Goal: Transaction & Acquisition: Book appointment/travel/reservation

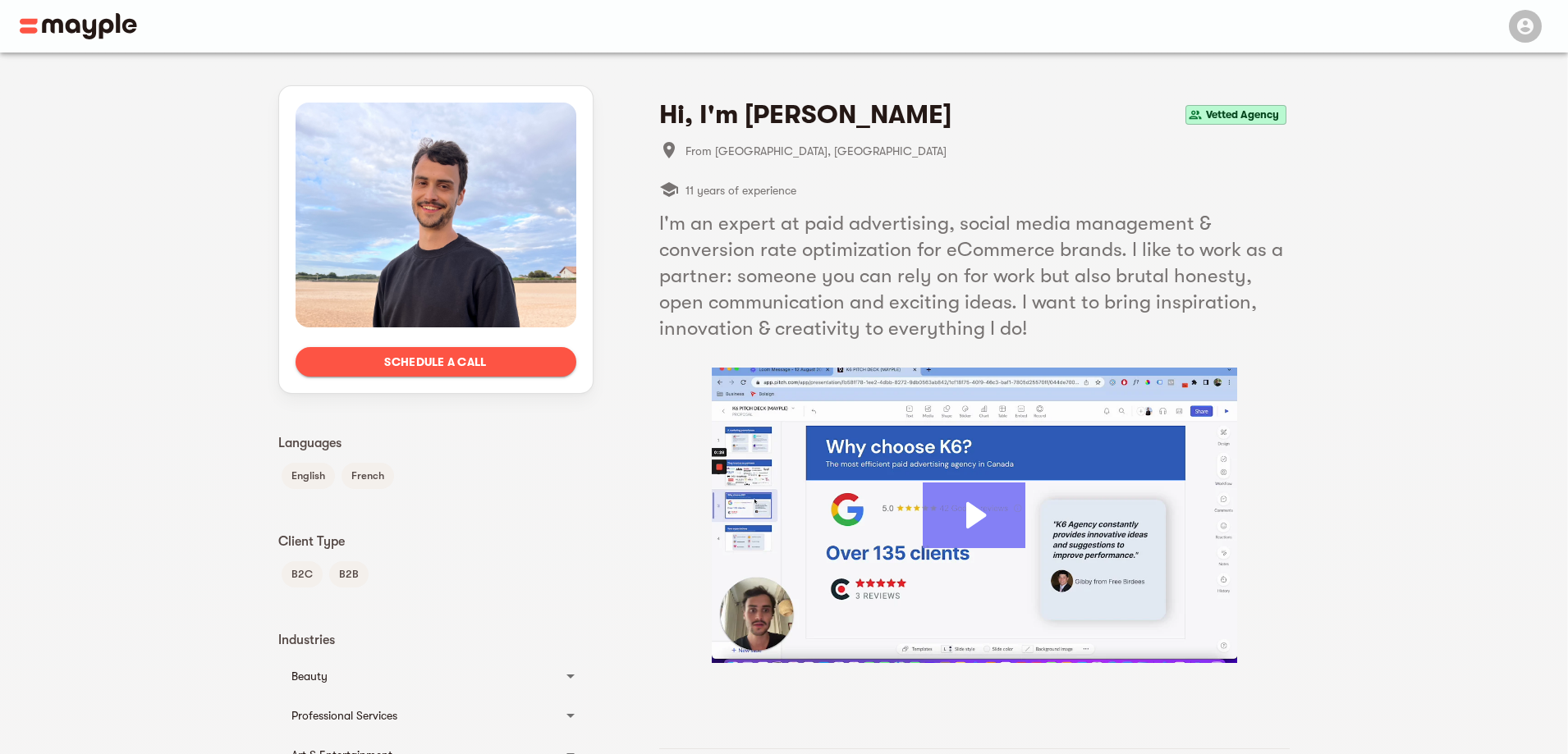
click at [998, 526] on icon "Play Video: Aristide Basque" at bounding box center [974, 515] width 103 height 66
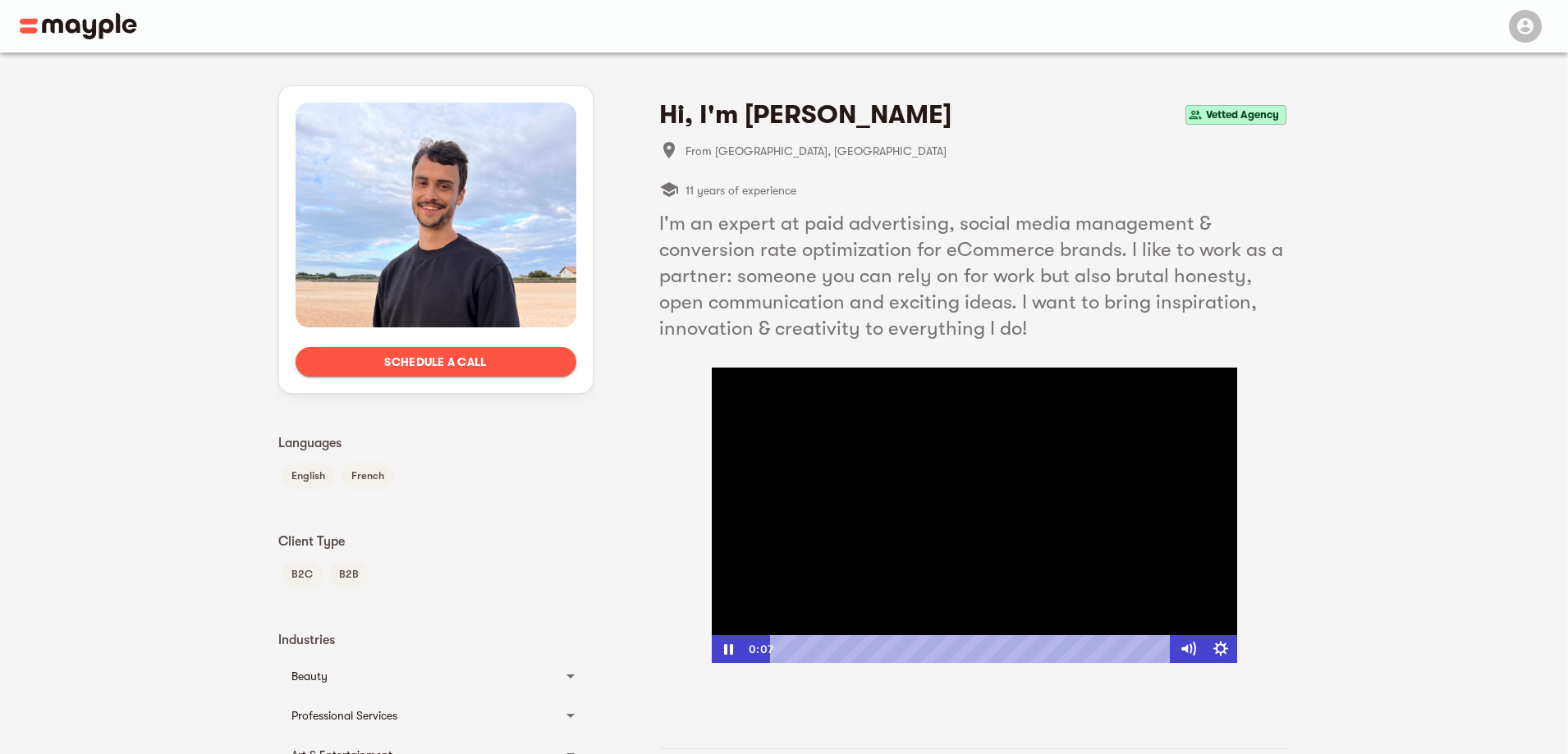
click at [829, 648] on div "Playbar" at bounding box center [973, 649] width 381 height 28
click at [833, 523] on div at bounding box center [974, 516] width 525 height 296
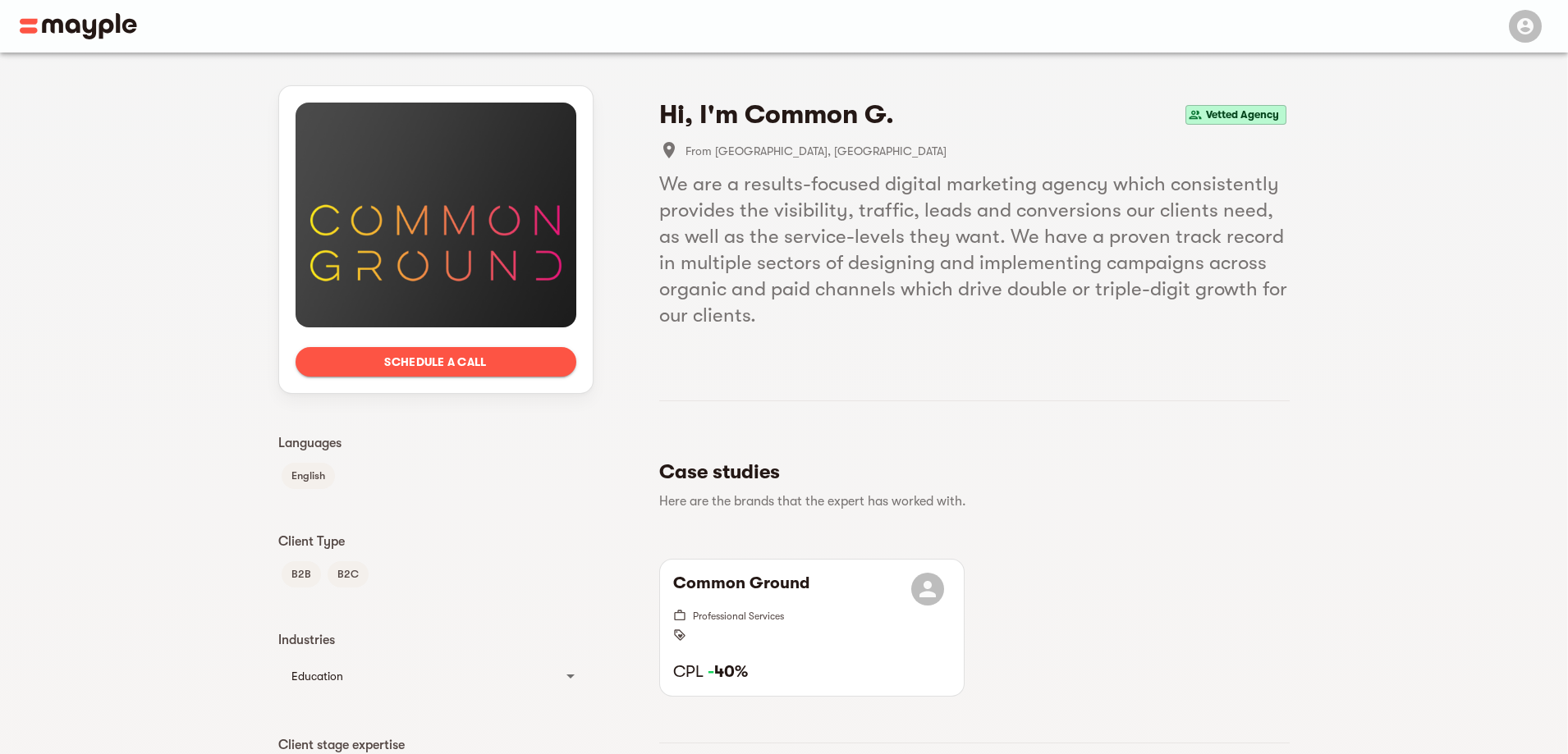
click at [786, 160] on span "From [GEOGRAPHIC_DATA], [GEOGRAPHIC_DATA]" at bounding box center [987, 151] width 604 height 20
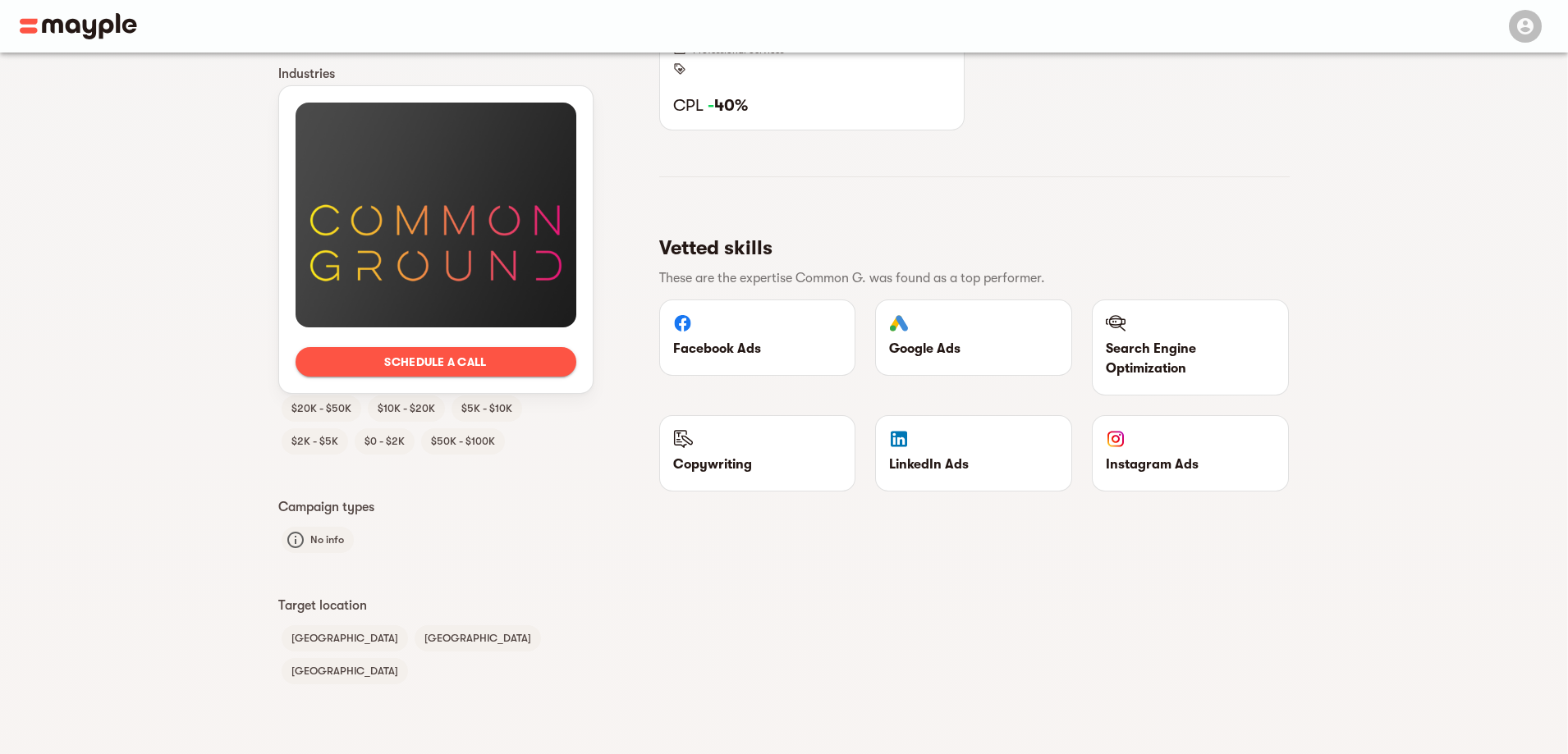
scroll to position [553, 0]
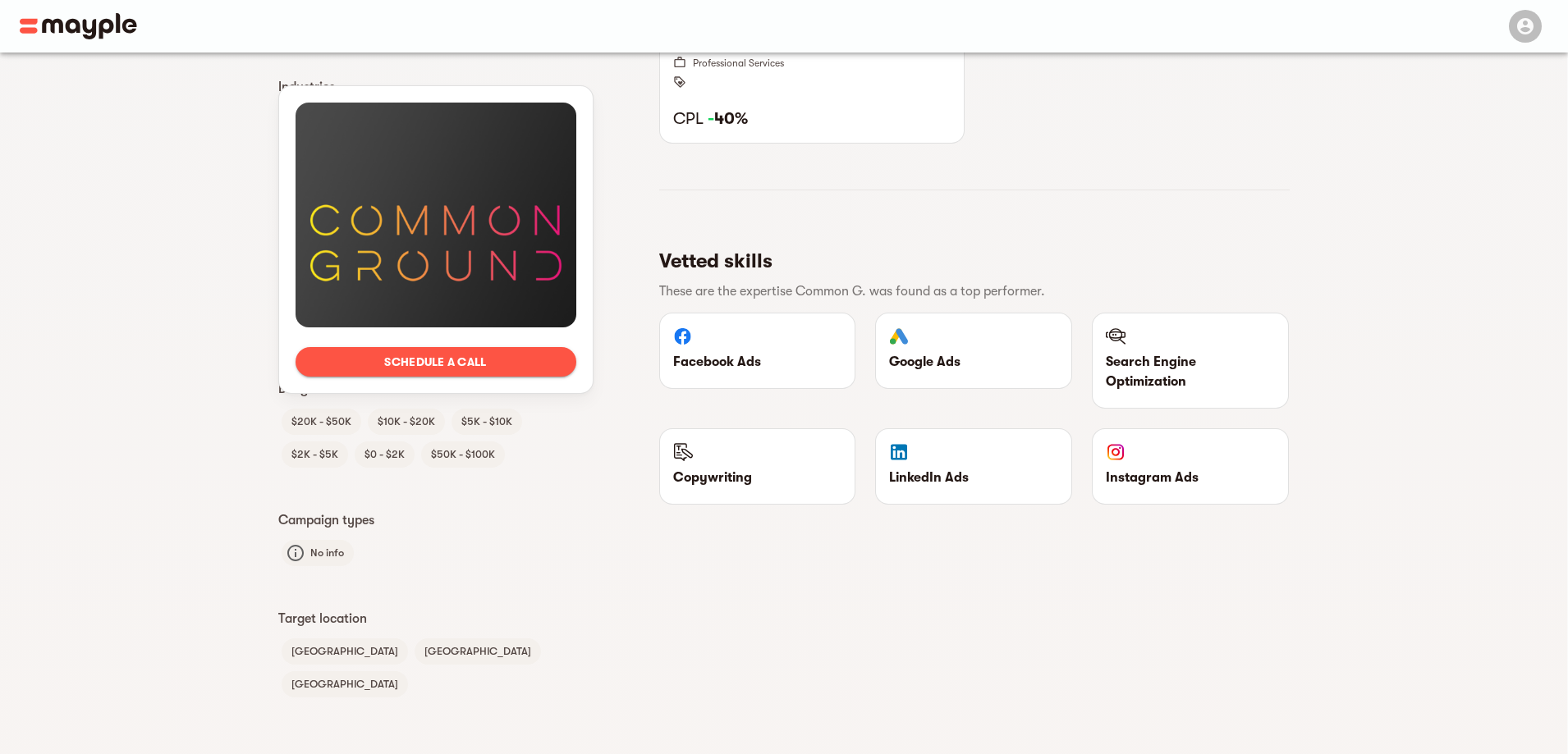
click at [1158, 467] on p "Instagram Ads" at bounding box center [1191, 477] width 169 height 20
click at [1149, 480] on p "Instagram Ads" at bounding box center [1191, 477] width 169 height 20
drag, startPoint x: 428, startPoint y: 358, endPoint x: 648, endPoint y: 388, distance: 222.0
click at [648, 409] on div "Schedule a call Languages English Client Type B2B B2C Industries Education Coll…" at bounding box center [784, 140] width 1012 height 1280
click at [487, 357] on span "Schedule a call" at bounding box center [436, 362] width 255 height 20
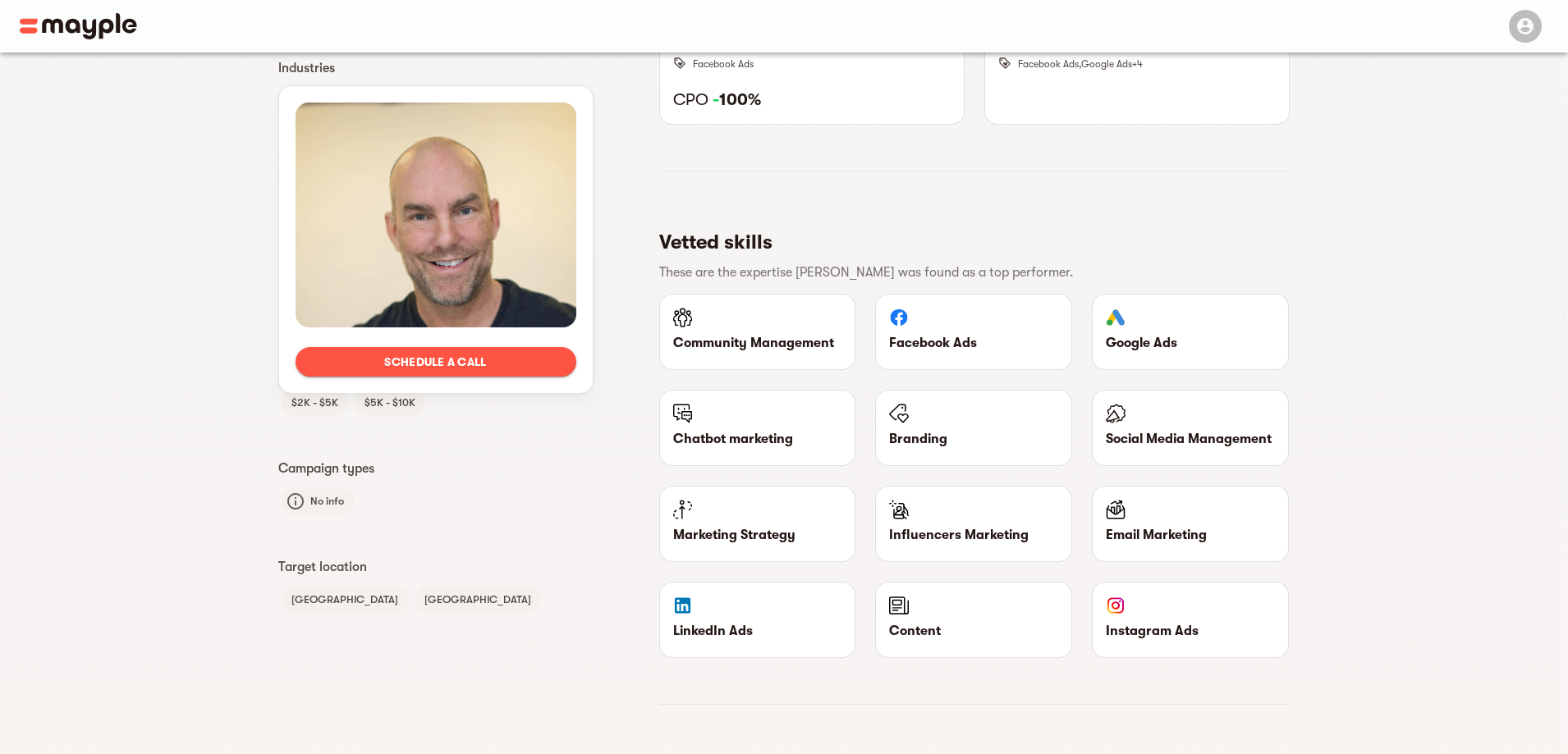
scroll to position [903, 0]
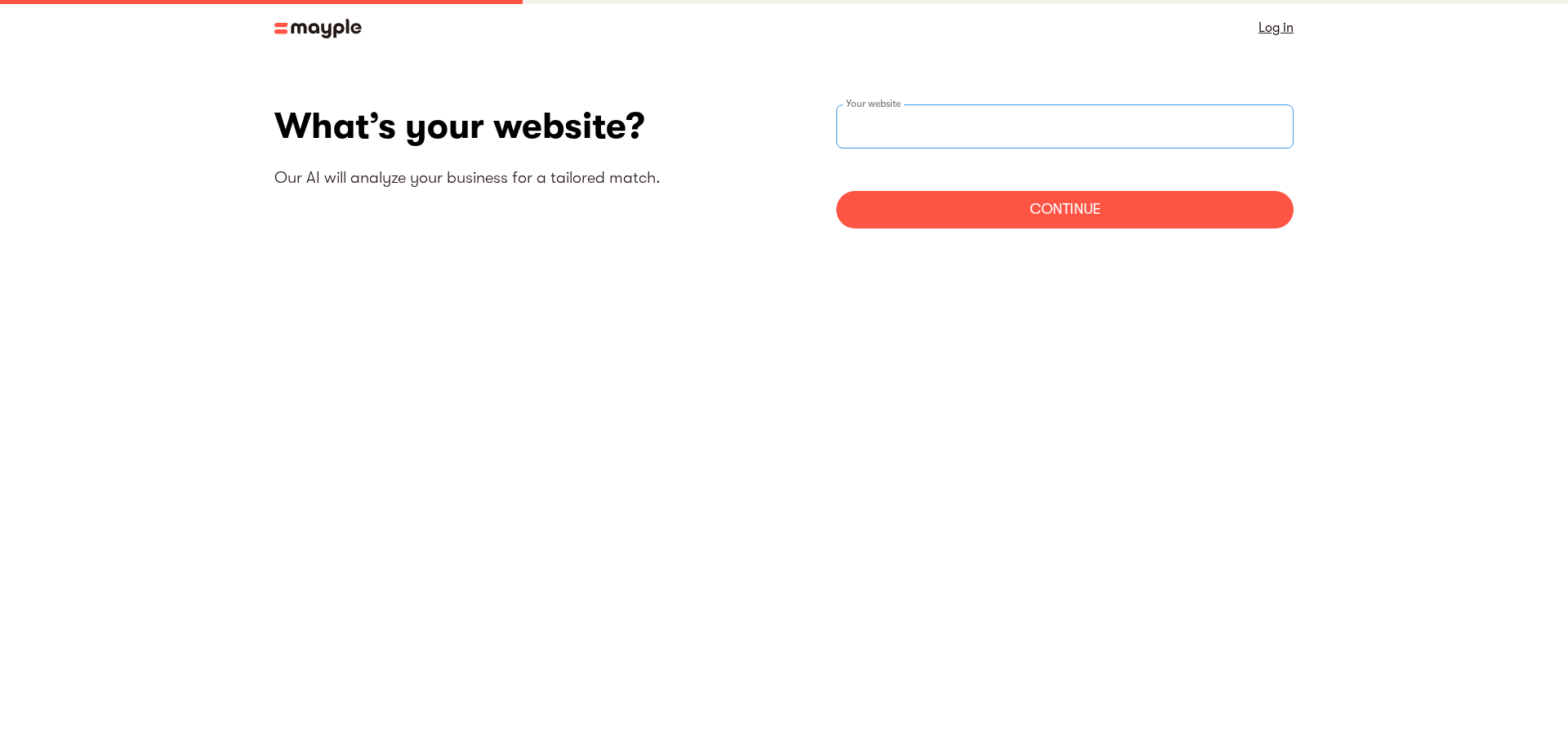
click at [901, 140] on input "websiteStep" at bounding box center [1064, 127] width 457 height 44
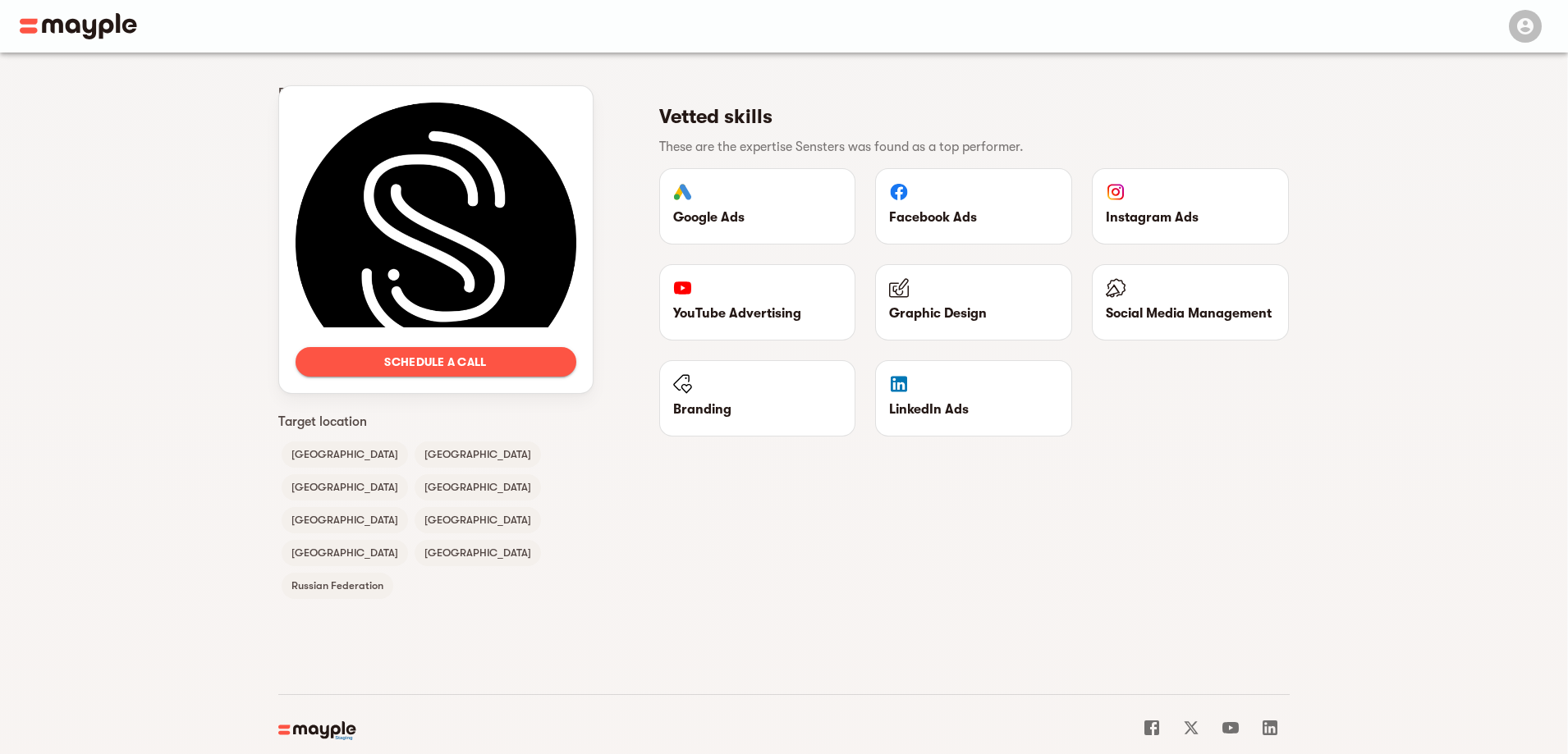
scroll to position [783, 0]
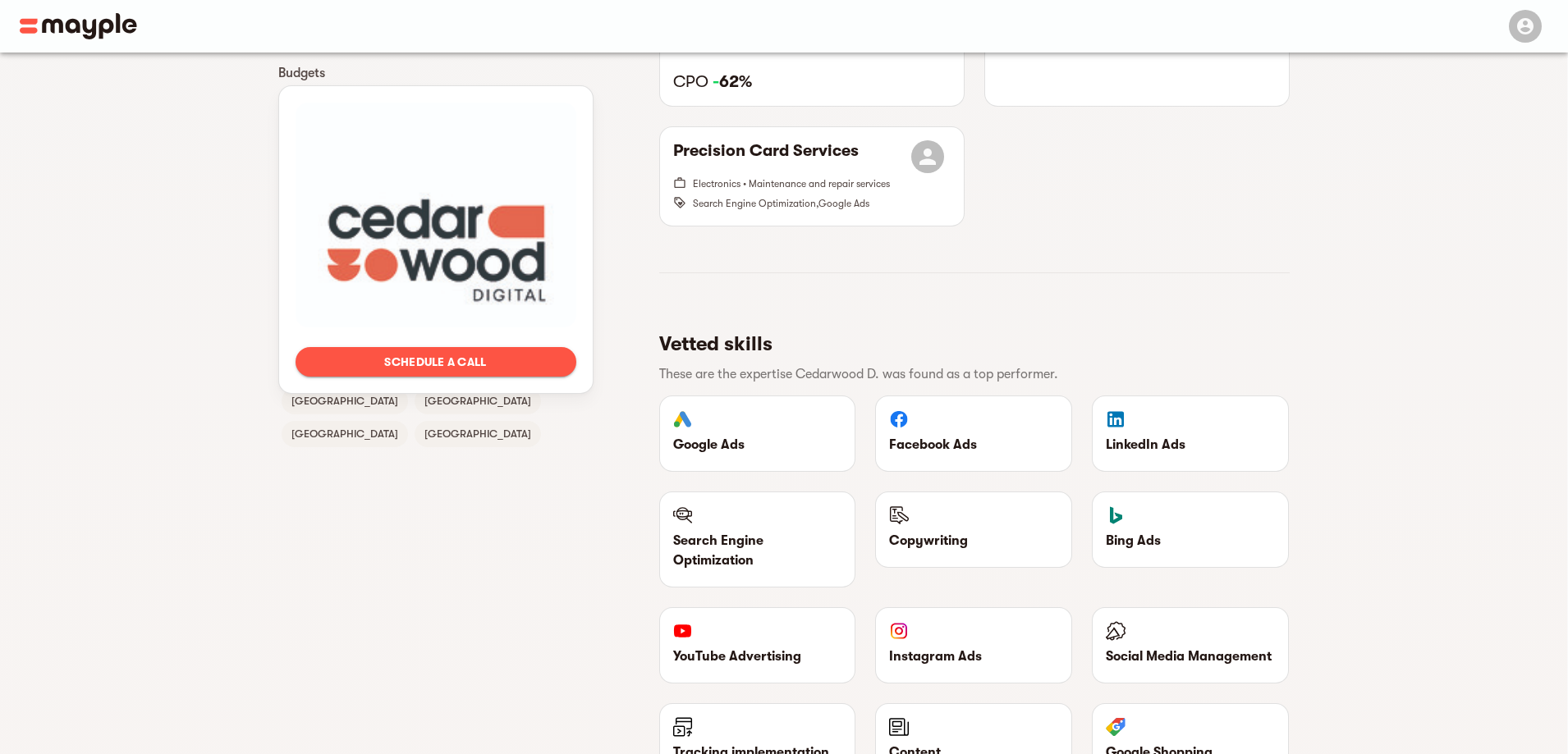
scroll to position [889, 0]
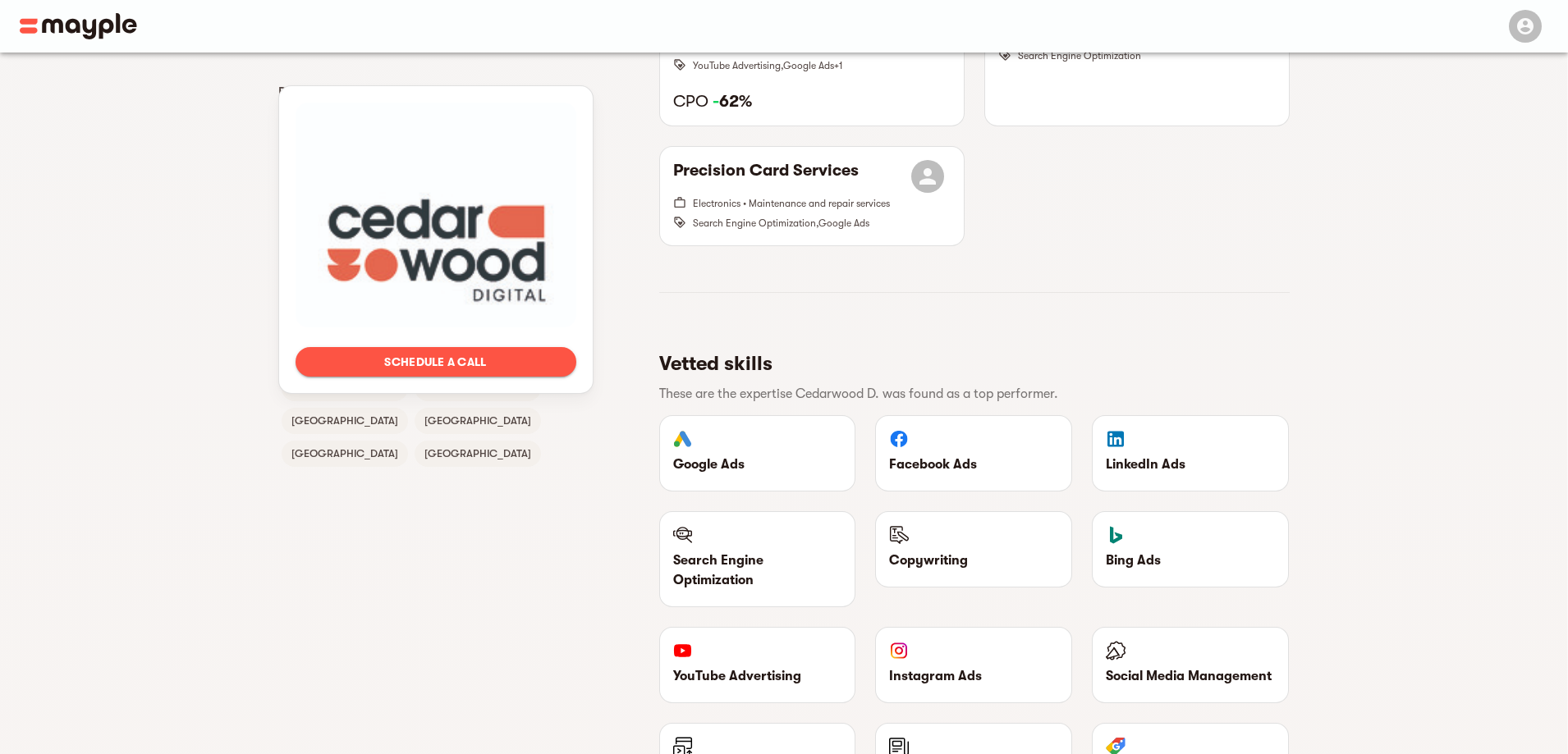
click at [995, 666] on p "Instagram Ads" at bounding box center [974, 676] width 169 height 20
click at [948, 654] on div at bounding box center [974, 653] width 169 height 25
click at [922, 666] on p "Instagram Ads" at bounding box center [974, 676] width 169 height 20
click at [896, 628] on div "Instagram Ads" at bounding box center [974, 664] width 196 height 75
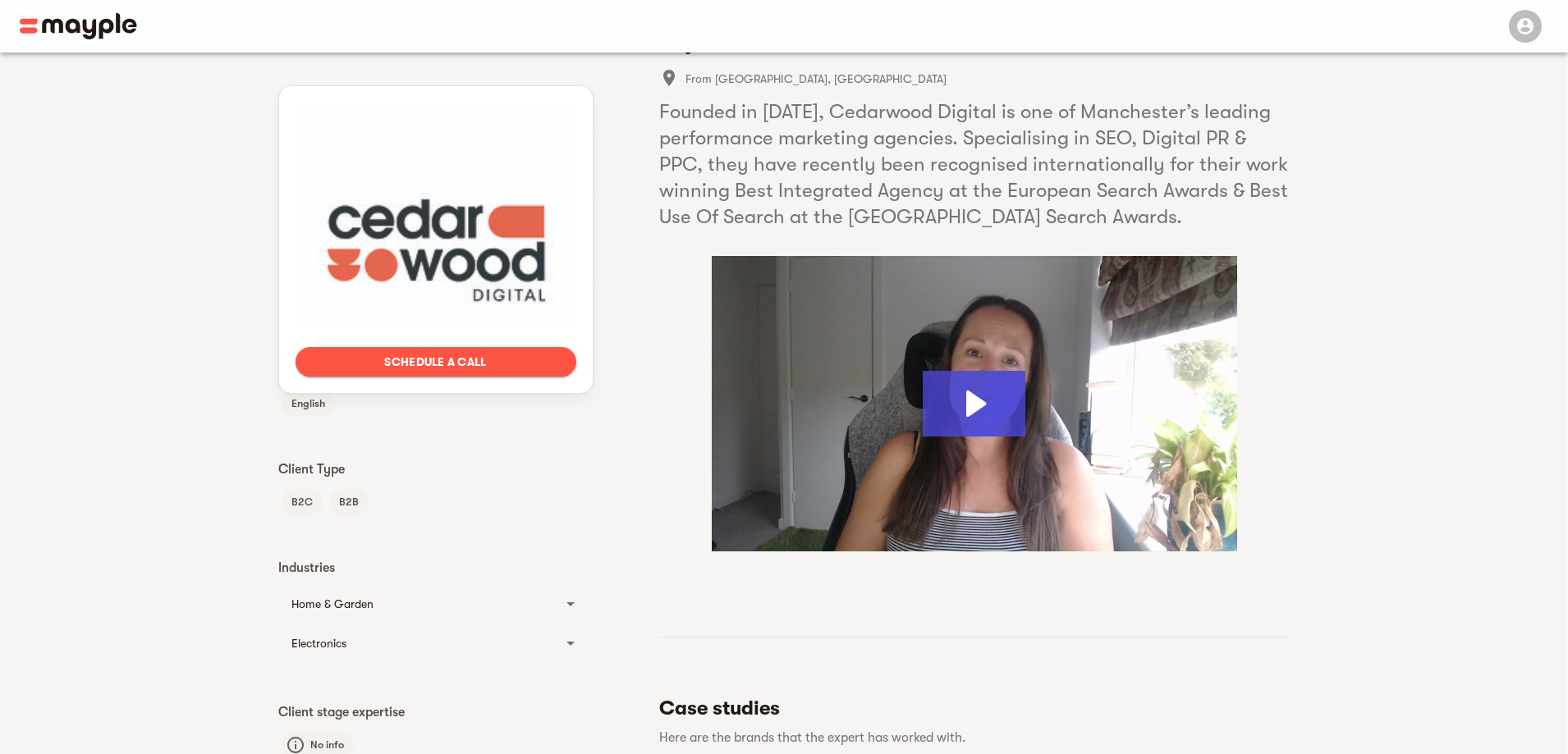
scroll to position [68, 0]
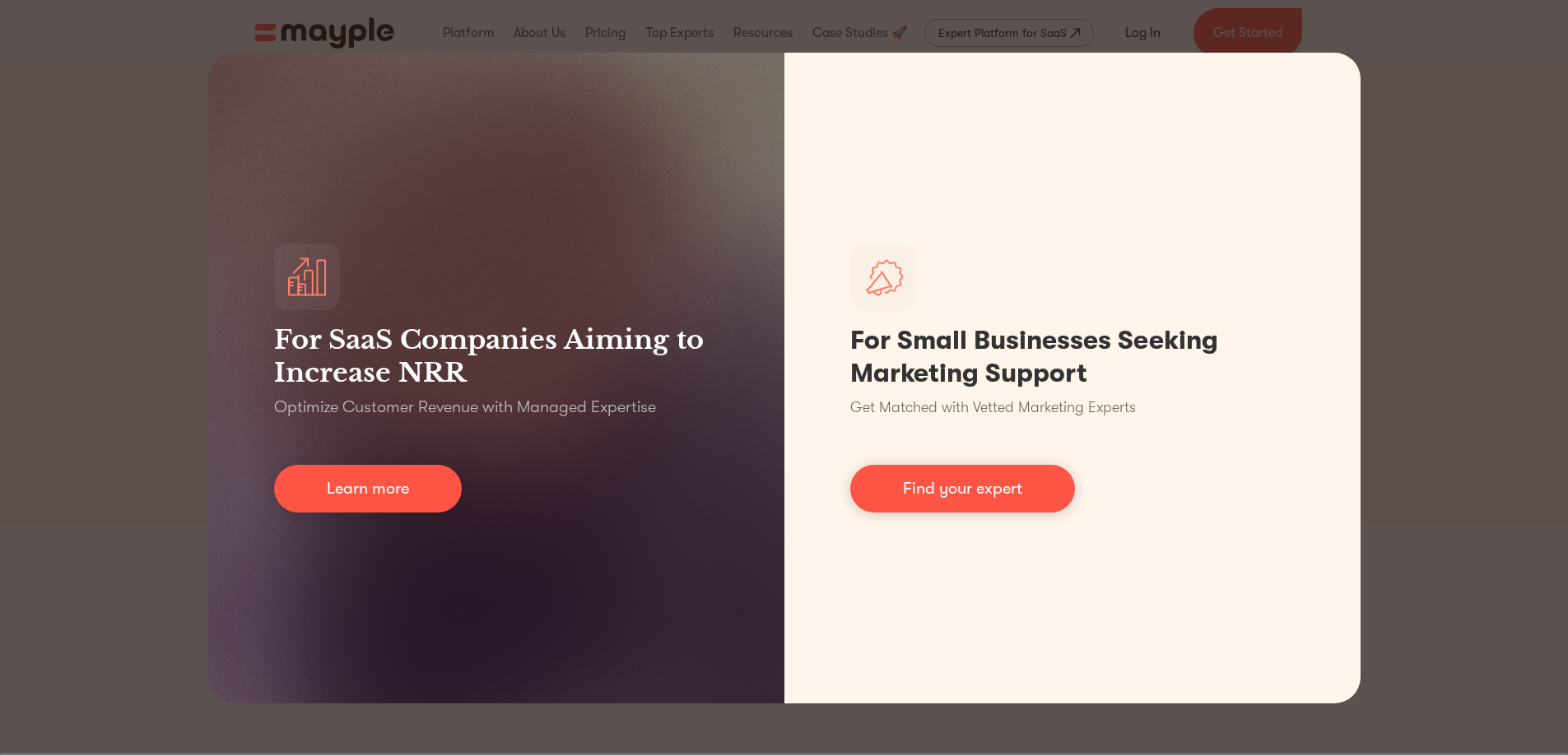
click at [1404, 59] on div "For SaaS Companies Aiming to Increase NRR Optimize Customer Revenue with Manage…" at bounding box center [784, 378] width 1568 height 756
click at [1511, 26] on div "For SaaS Companies Aiming to Increase NRR Optimize Customer Revenue with Manage…" at bounding box center [784, 378] width 1568 height 756
click at [1446, 216] on div "For SaaS Companies Aiming to Increase NRR Optimize Customer Revenue with Manage…" at bounding box center [784, 378] width 1568 height 756
